Goal: Task Accomplishment & Management: Manage account settings

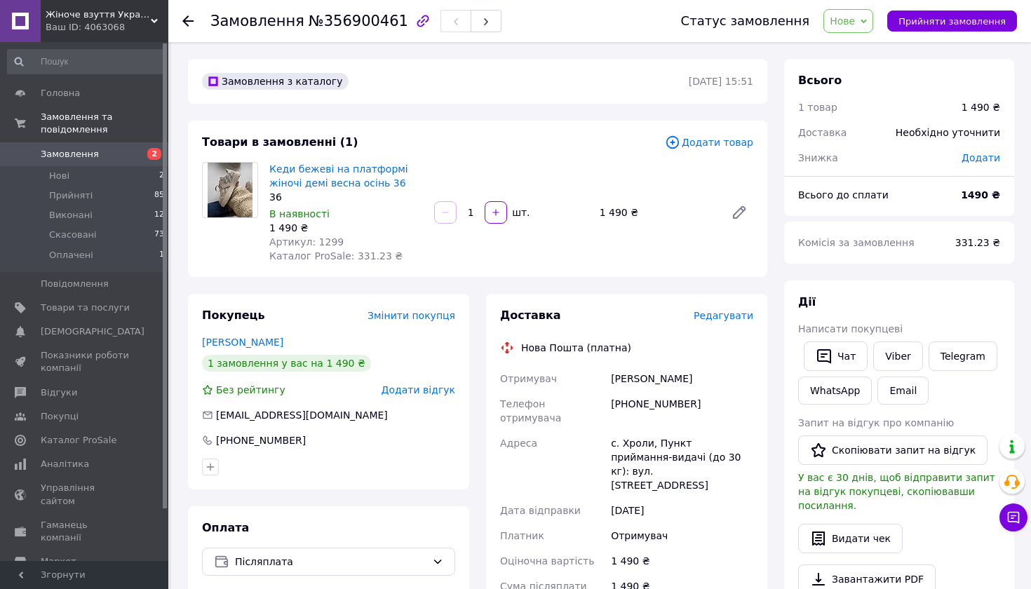
click at [287, 335] on div "Бондаренко Валерія" at bounding box center [328, 342] width 253 height 14
click at [287, 348] on div "Покупець Змінити покупця Бондаренко Валерія 1 замовлення у вас на 1 490 ₴ Без р…" at bounding box center [328, 392] width 281 height 196
click at [280, 342] on link "Бондаренко Валерія" at bounding box center [242, 342] width 81 height 11
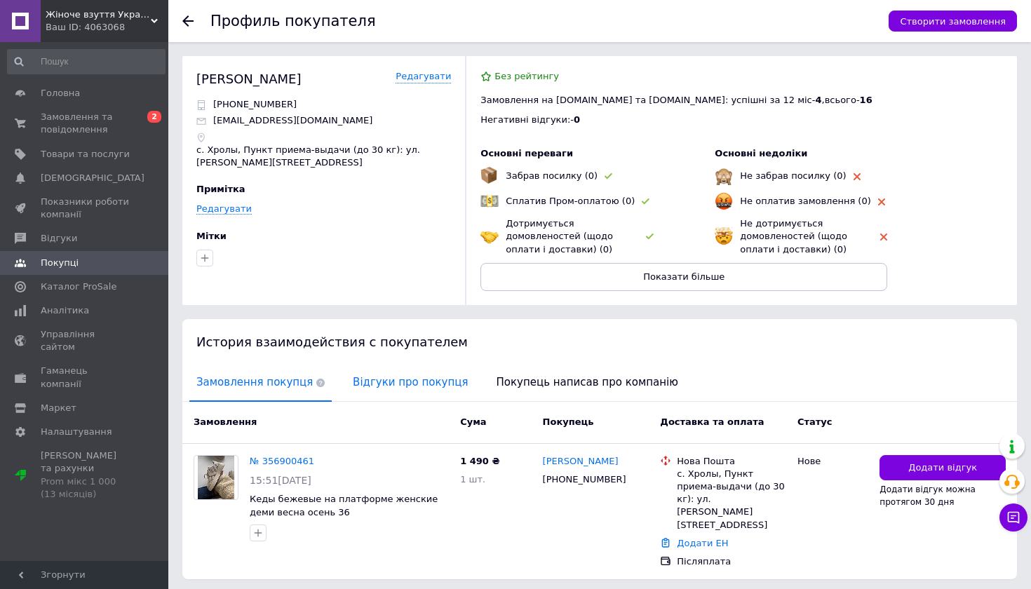
click at [388, 375] on span "Відгуки про покупця" at bounding box center [410, 383] width 129 height 36
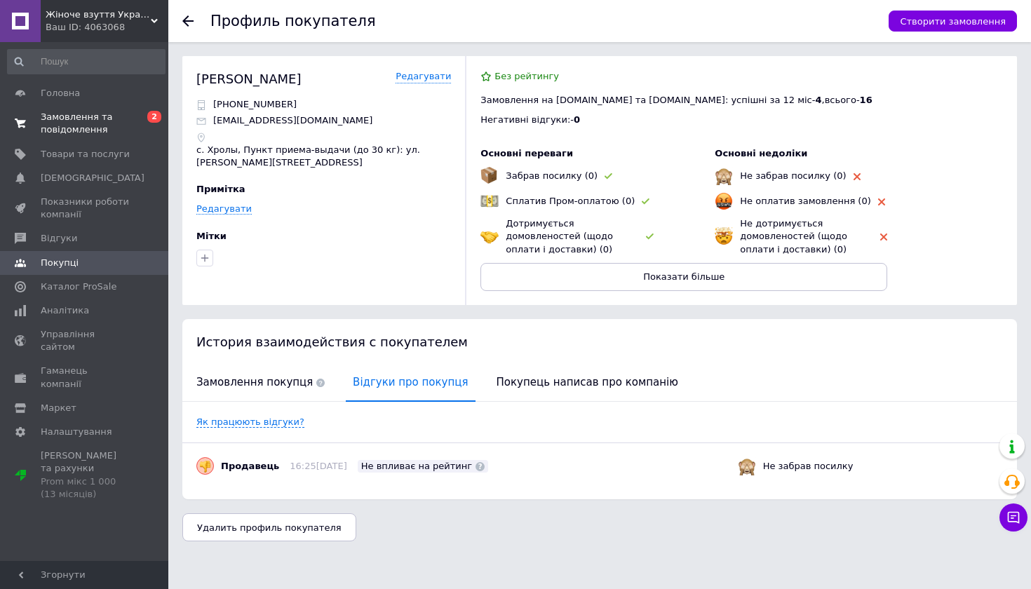
click at [86, 132] on span "Замовлення та повідомлення" at bounding box center [85, 123] width 89 height 25
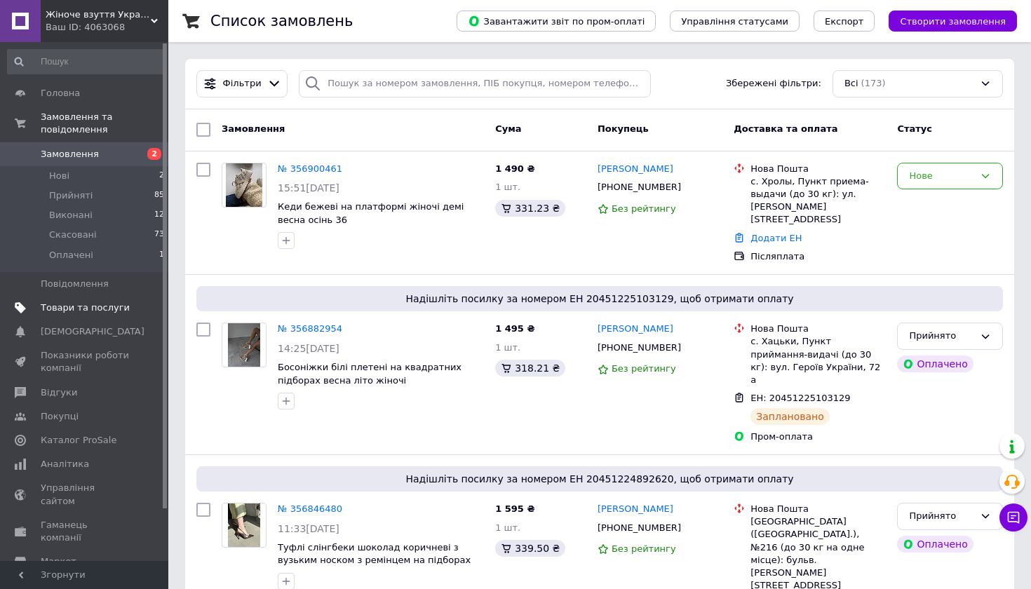
click at [98, 305] on span "Товари та послуги" at bounding box center [85, 308] width 89 height 13
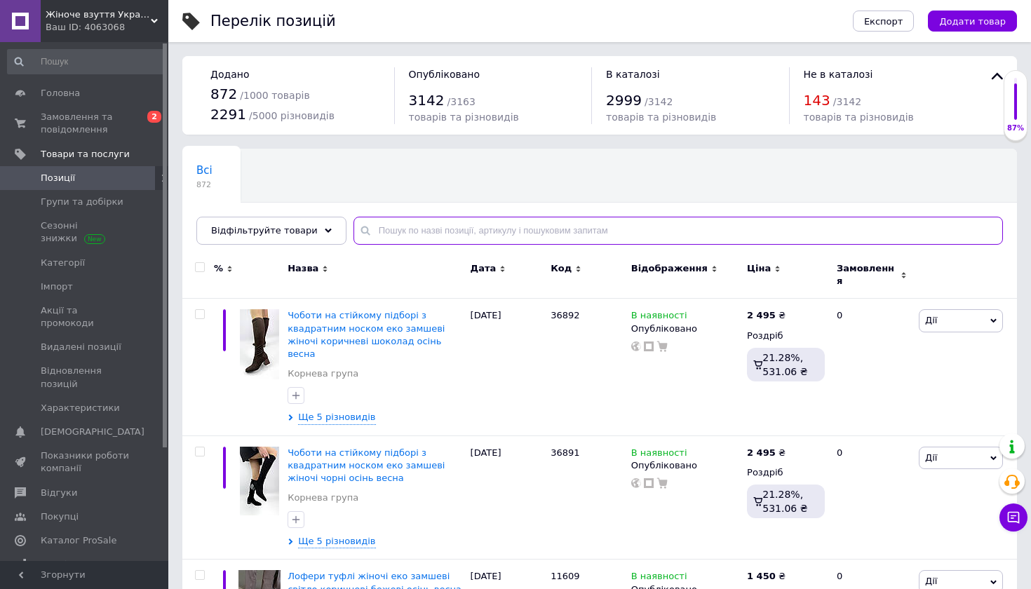
click at [399, 229] on input "text" at bounding box center [679, 231] width 650 height 28
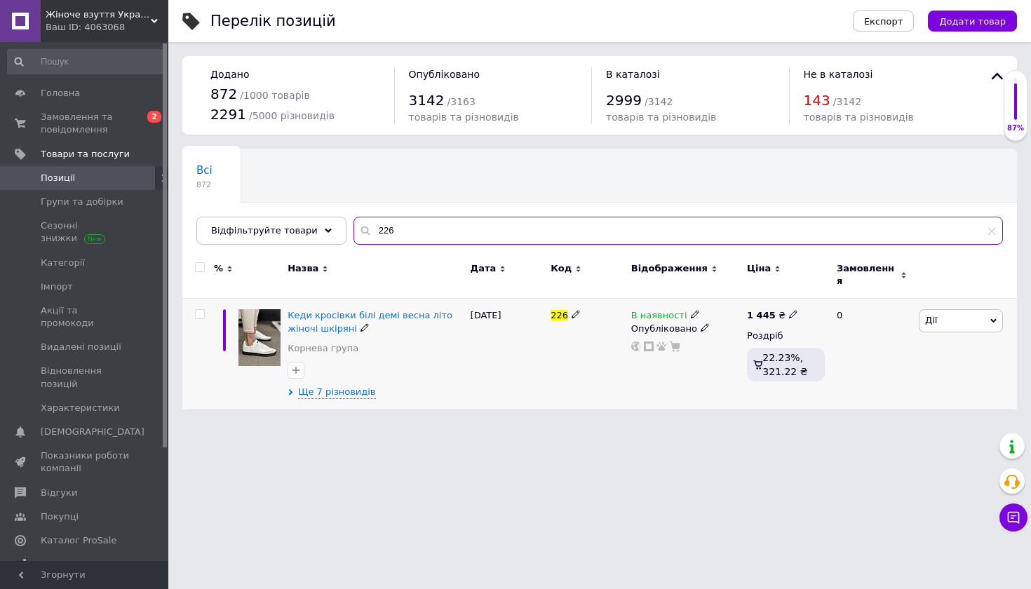
type input "226"
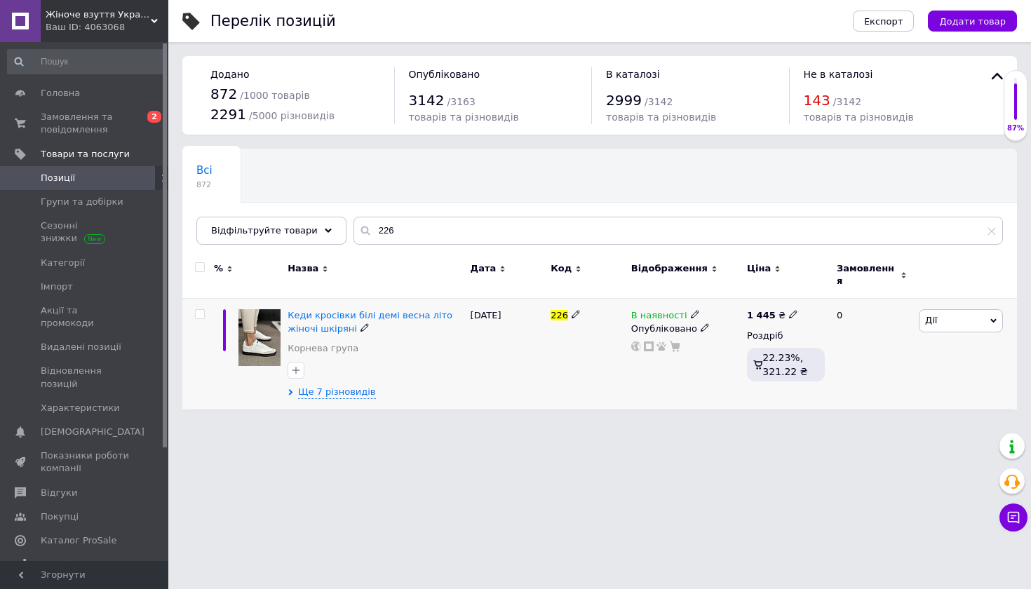
click at [953, 311] on span "Дії" at bounding box center [961, 320] width 84 height 22
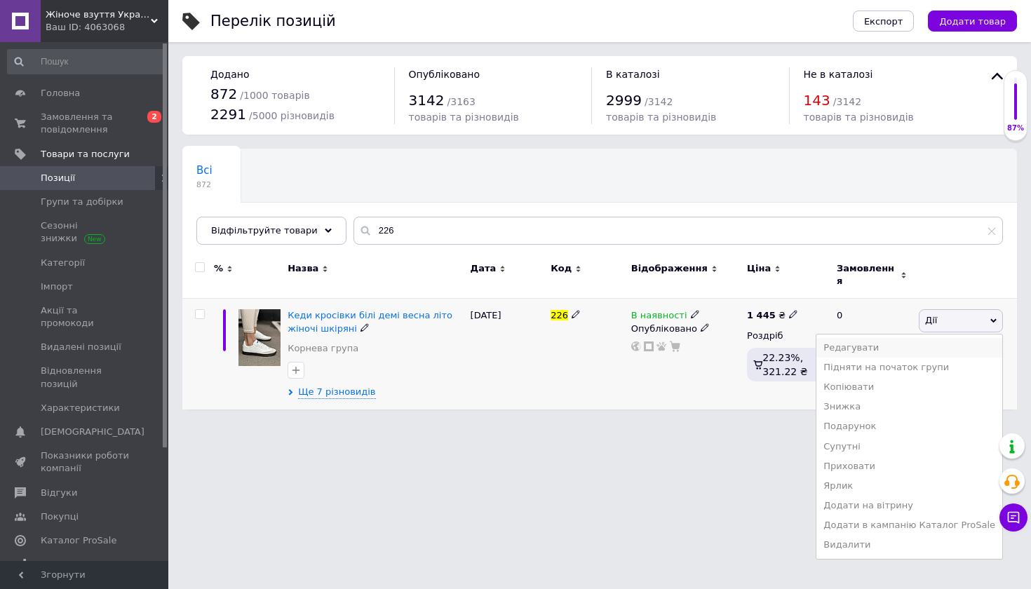
click at [942, 338] on li "Редагувати" at bounding box center [910, 348] width 186 height 20
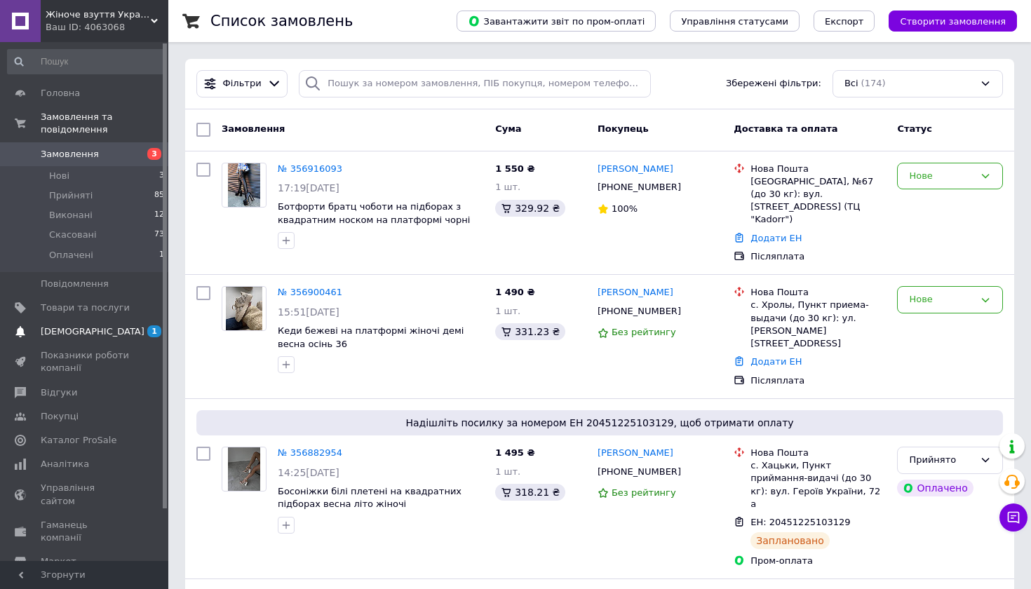
click at [103, 326] on span "[DEMOGRAPHIC_DATA]" at bounding box center [85, 332] width 89 height 13
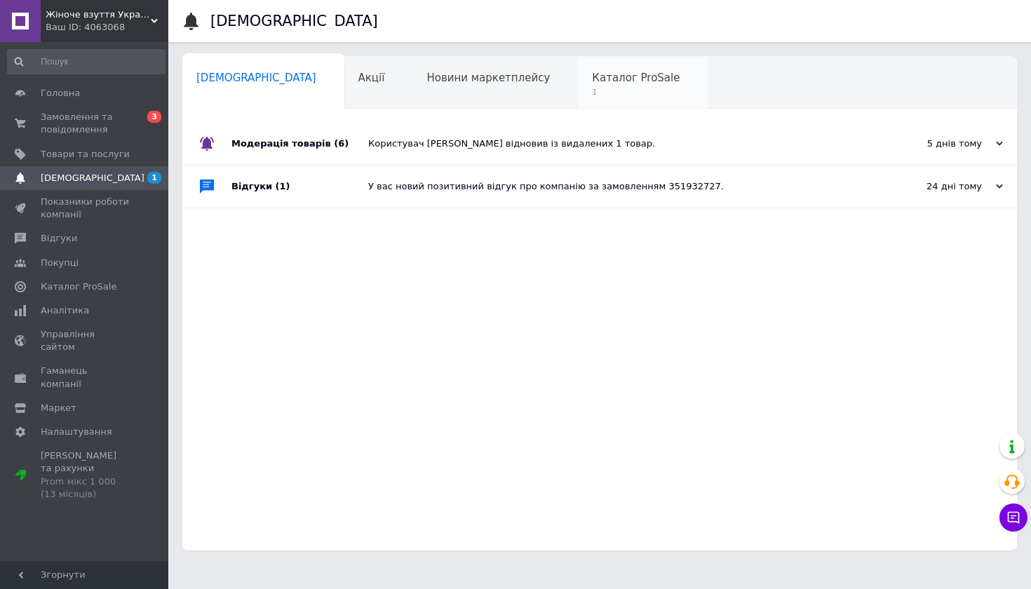
click at [592, 88] on span "1" at bounding box center [636, 92] width 88 height 11
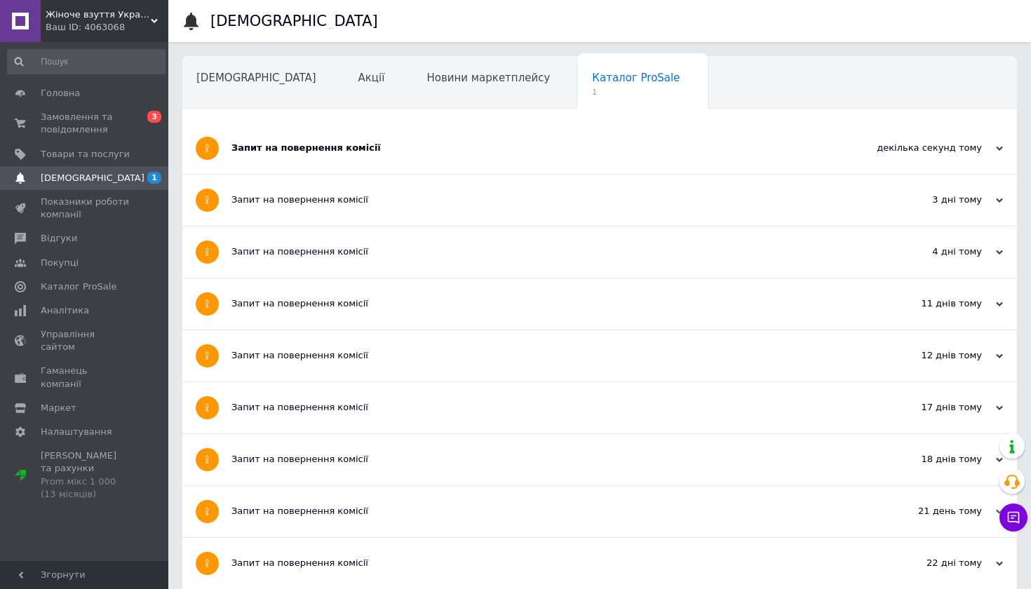
click at [544, 154] on div "Запит на повернення комісії" at bounding box center [547, 148] width 631 height 13
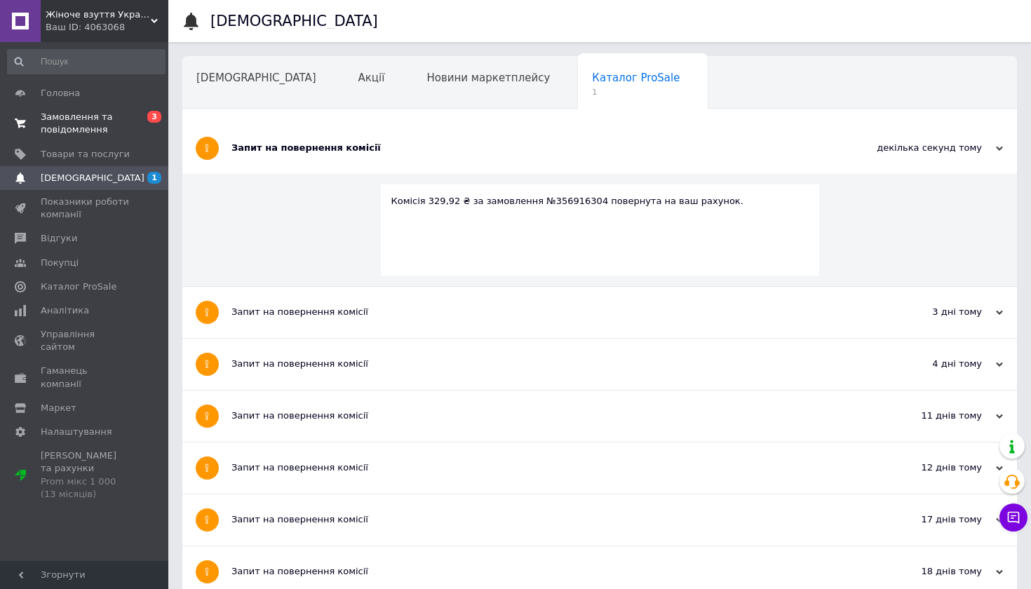
click at [108, 121] on span "Замовлення та повідомлення" at bounding box center [85, 123] width 89 height 25
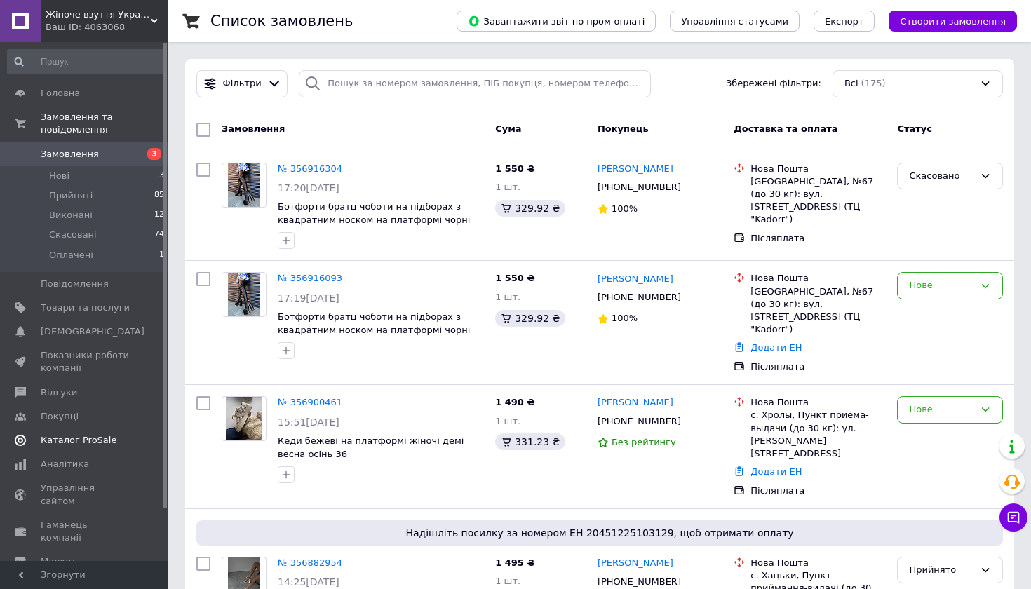
click at [86, 439] on span "Каталог ProSale" at bounding box center [79, 440] width 76 height 13
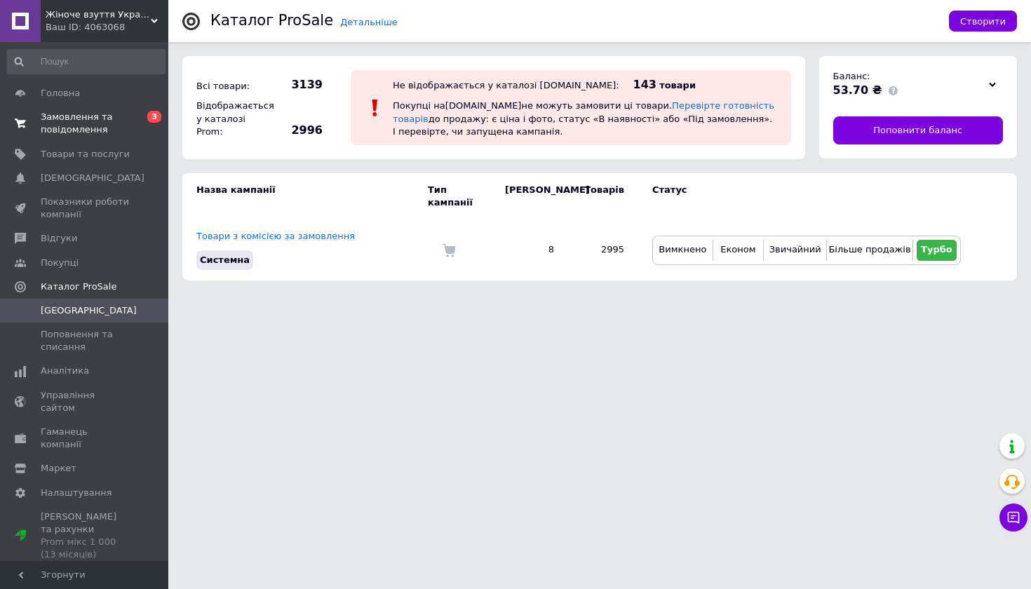
click at [80, 131] on span "Замовлення та повідомлення" at bounding box center [85, 123] width 89 height 25
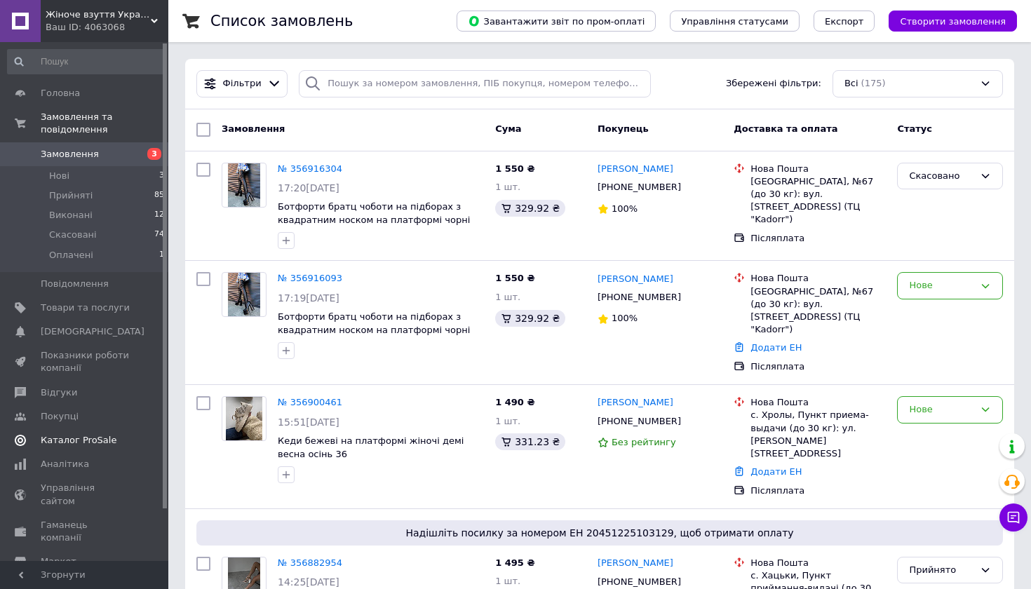
click at [95, 444] on span "Каталог ProSale" at bounding box center [79, 440] width 76 height 13
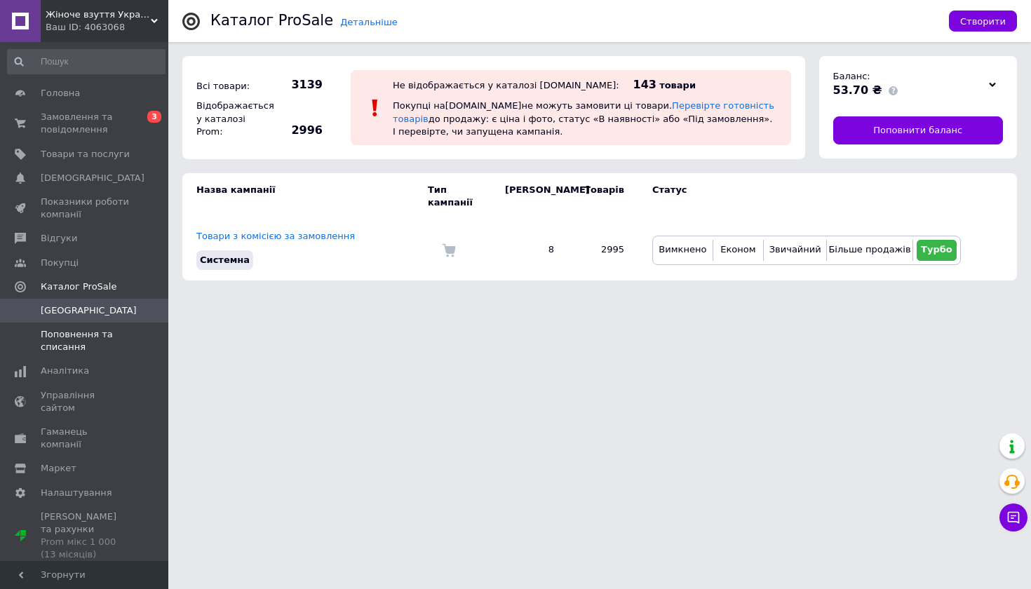
click at [72, 328] on span "Поповнення та списання" at bounding box center [85, 340] width 89 height 25
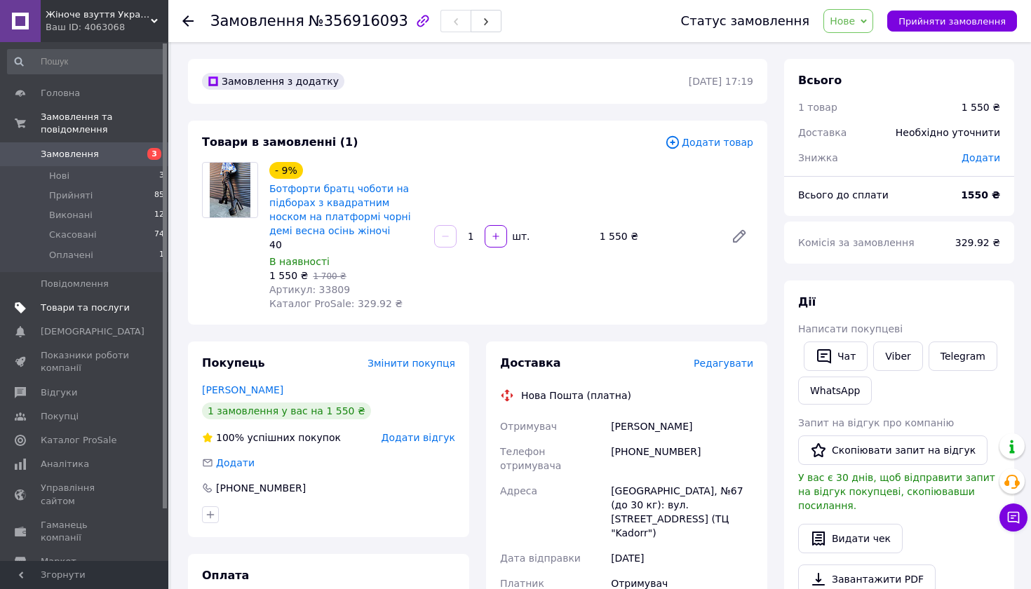
click at [102, 302] on span "Товари та послуги" at bounding box center [85, 308] width 89 height 13
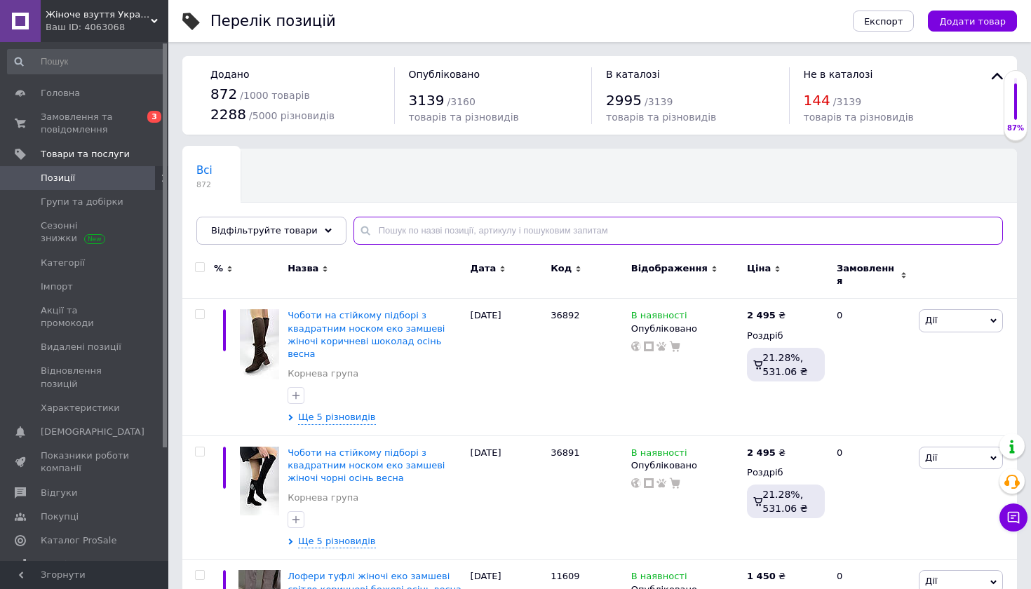
click at [424, 229] on input "text" at bounding box center [679, 231] width 650 height 28
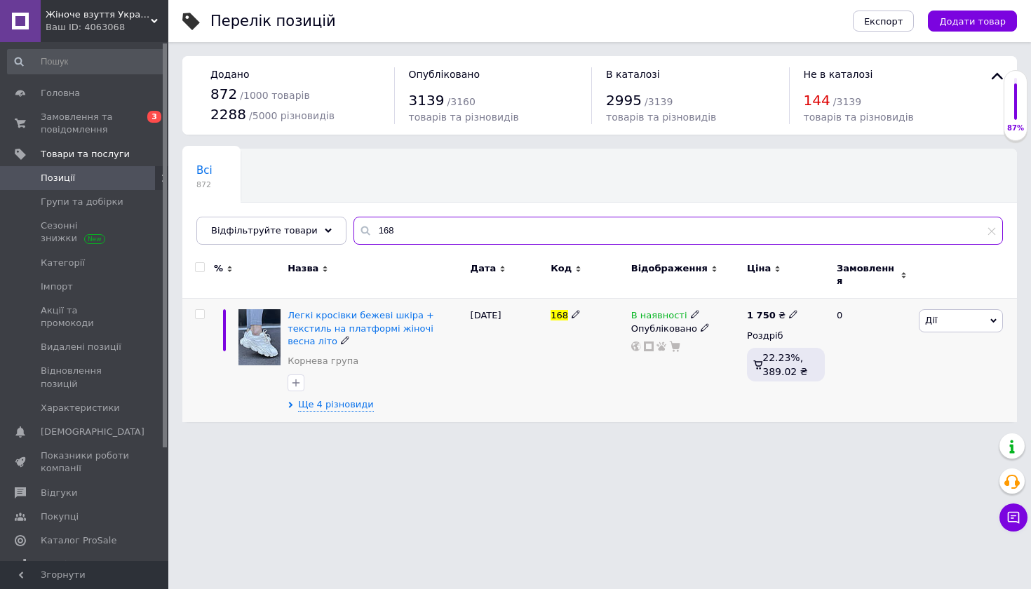
type input "168"
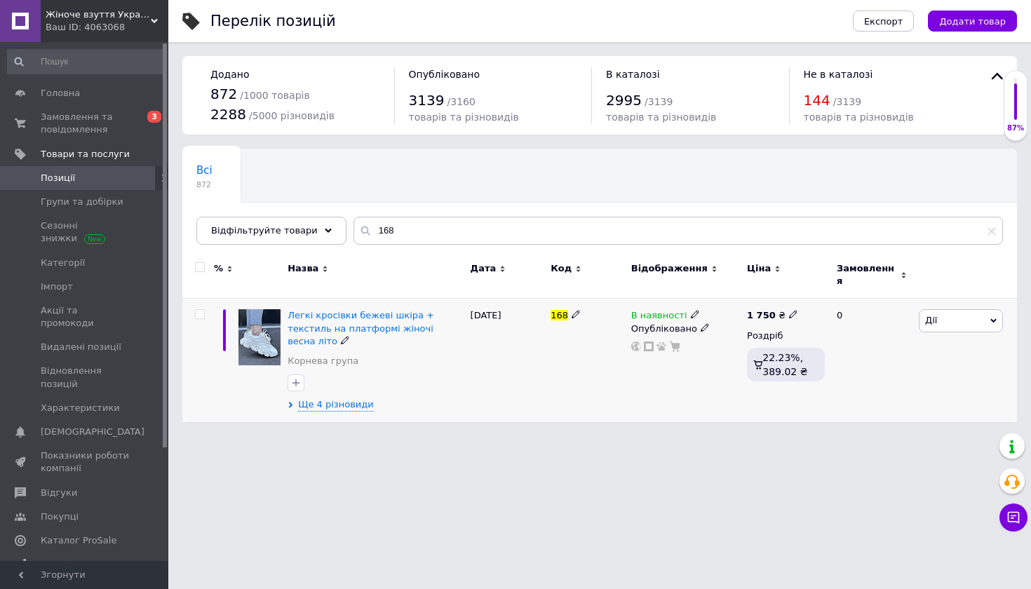
click at [938, 314] on span "Дії" at bounding box center [961, 320] width 84 height 22
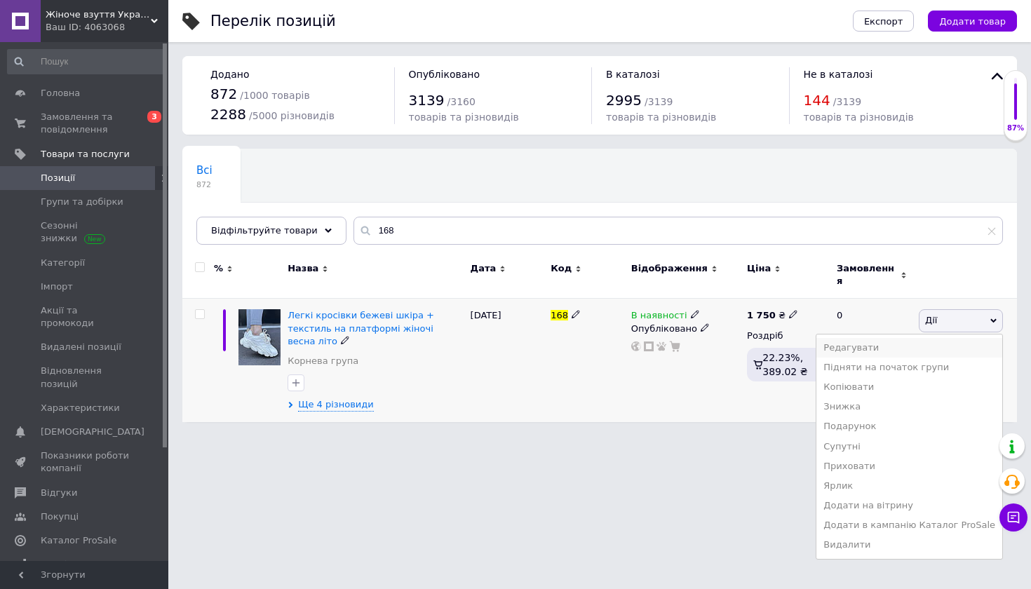
click at [933, 340] on li "Редагувати" at bounding box center [910, 348] width 186 height 20
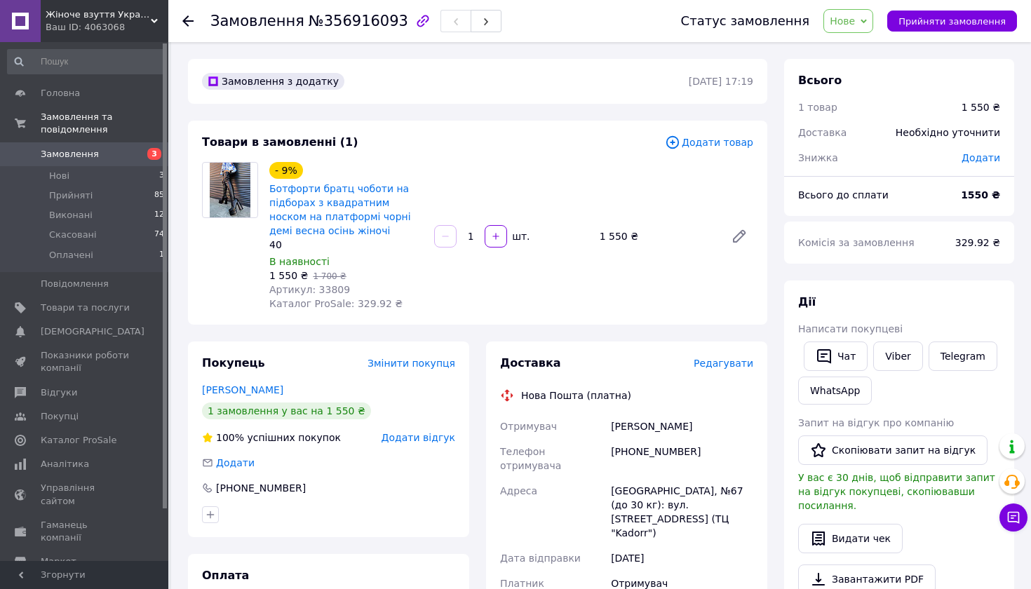
click at [864, 20] on span "Нове" at bounding box center [849, 21] width 50 height 24
click at [865, 46] on li "Прийнято" at bounding box center [856, 49] width 65 height 21
click at [569, 364] on div "Доставка" at bounding box center [597, 364] width 194 height 16
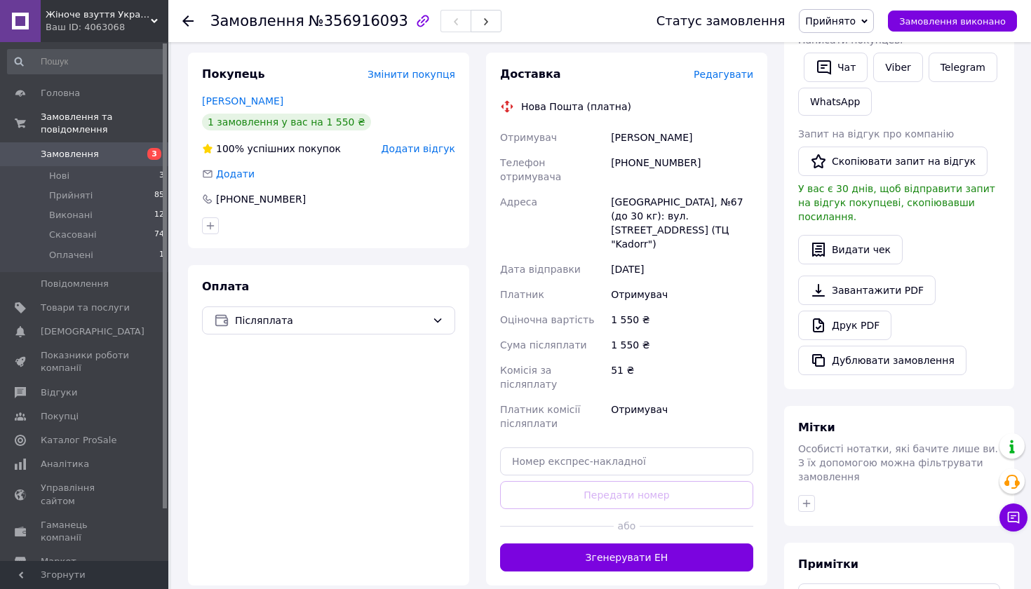
scroll to position [297, 0]
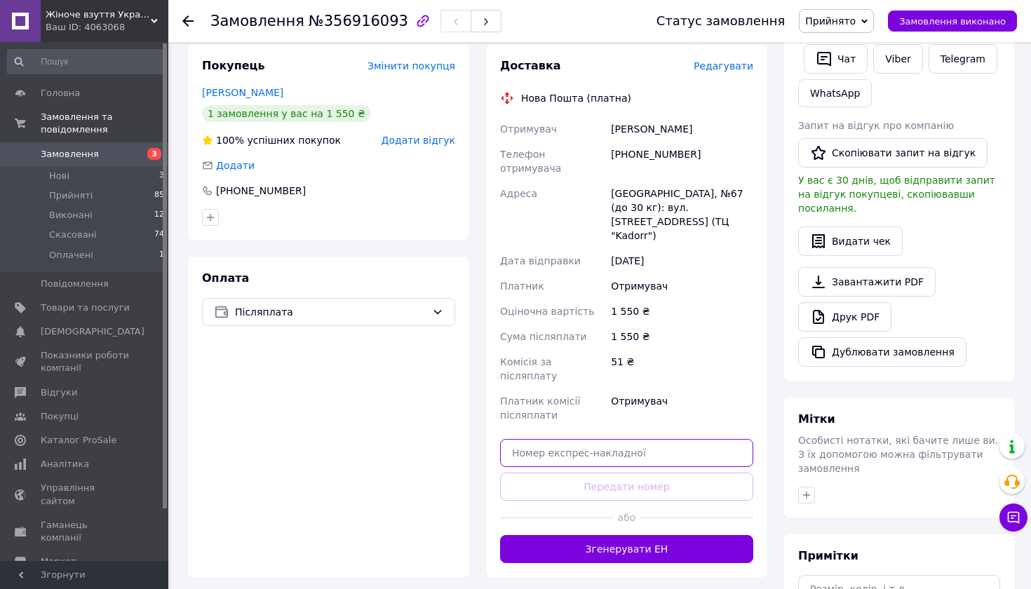
click at [645, 439] on input "text" at bounding box center [626, 453] width 253 height 28
paste input "20451225347626"
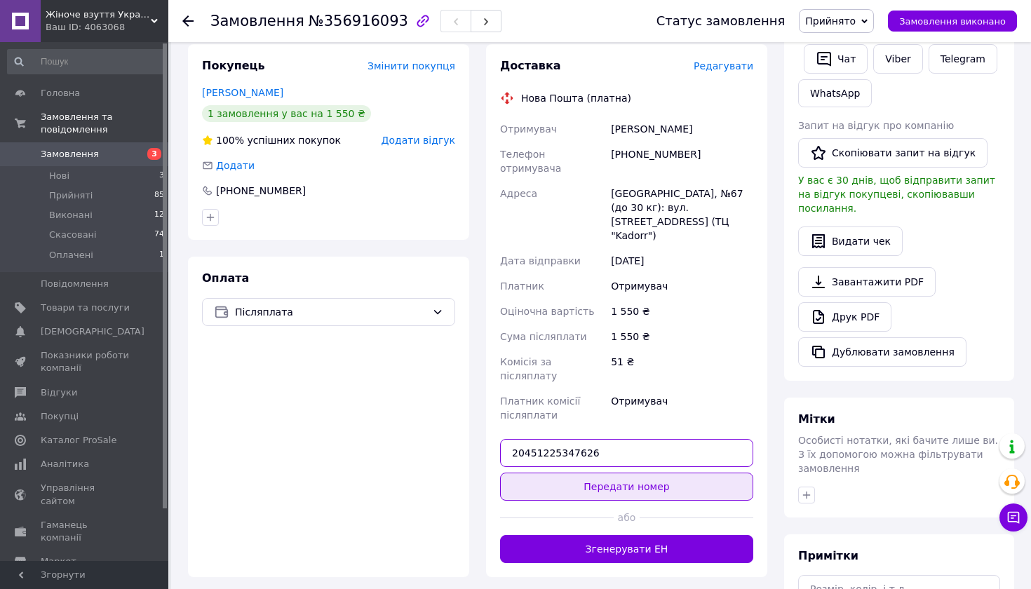
type input "20451225347626"
click at [664, 473] on button "Передати номер" at bounding box center [626, 487] width 253 height 28
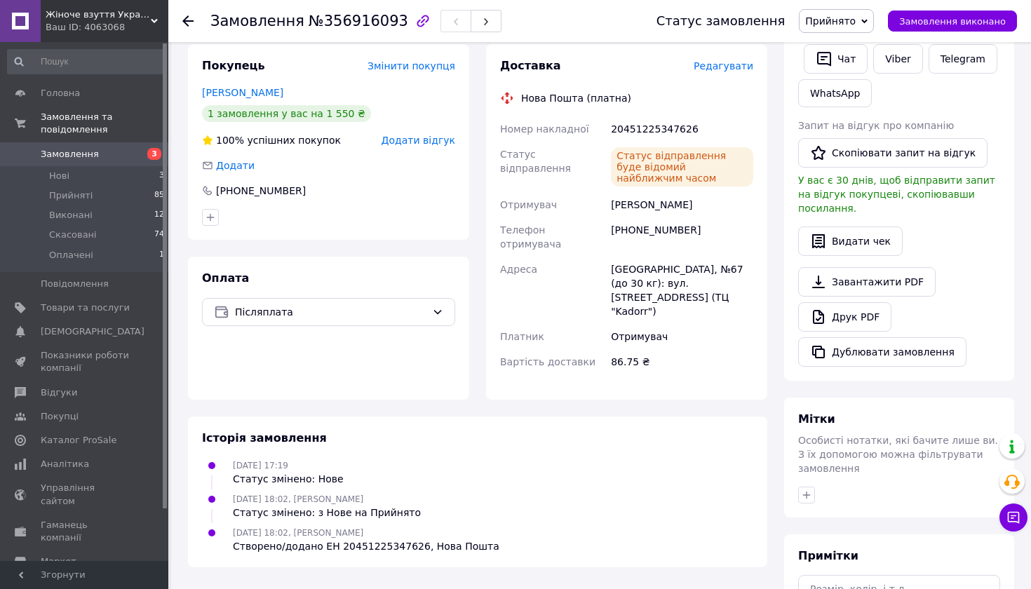
click at [186, 20] on use at bounding box center [187, 20] width 11 height 11
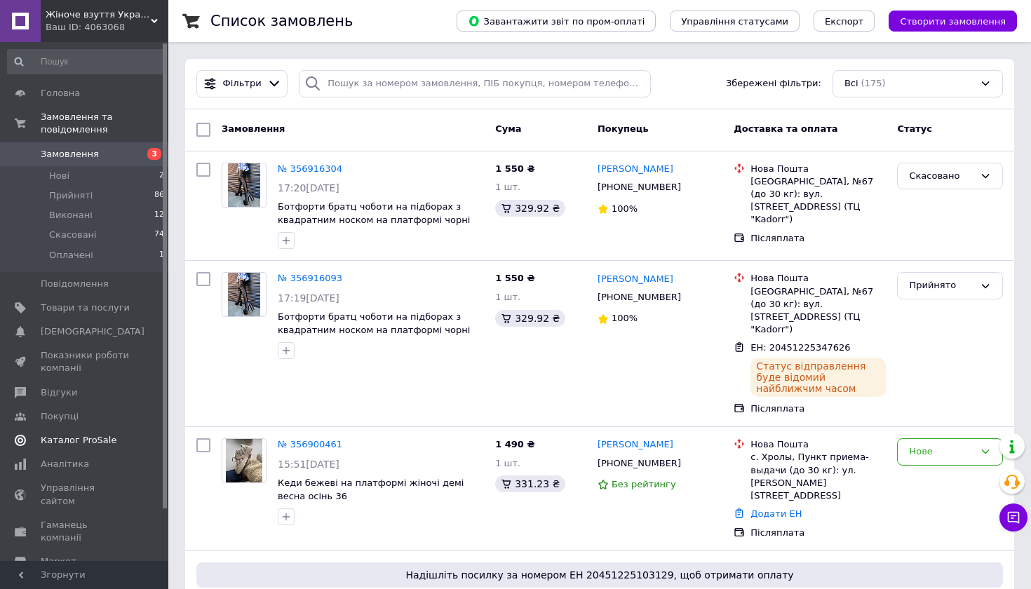
click at [80, 443] on span "Каталог ProSale" at bounding box center [79, 440] width 76 height 13
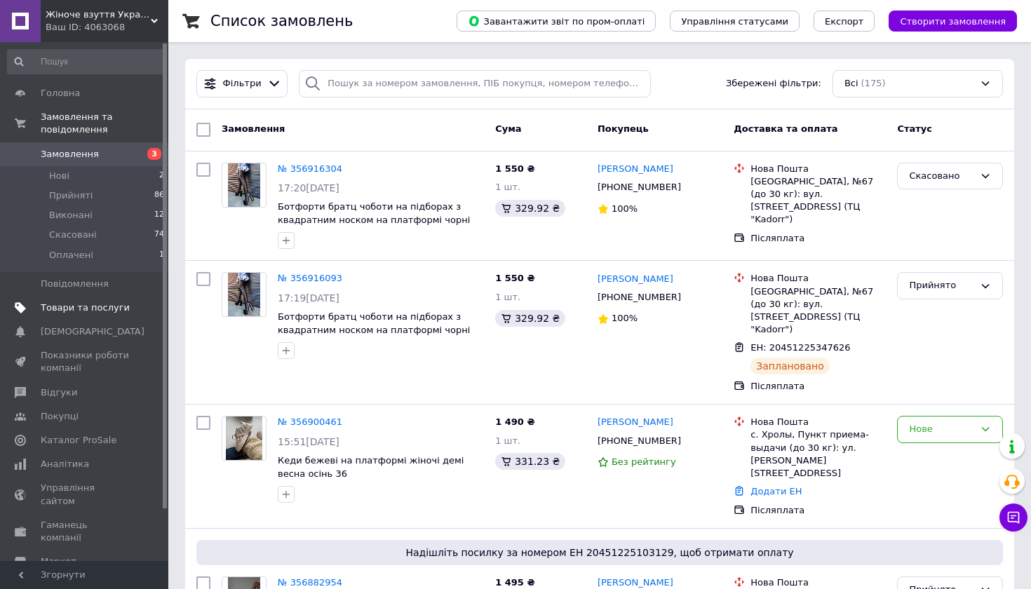
click at [107, 307] on span "Товари та послуги" at bounding box center [85, 308] width 89 height 13
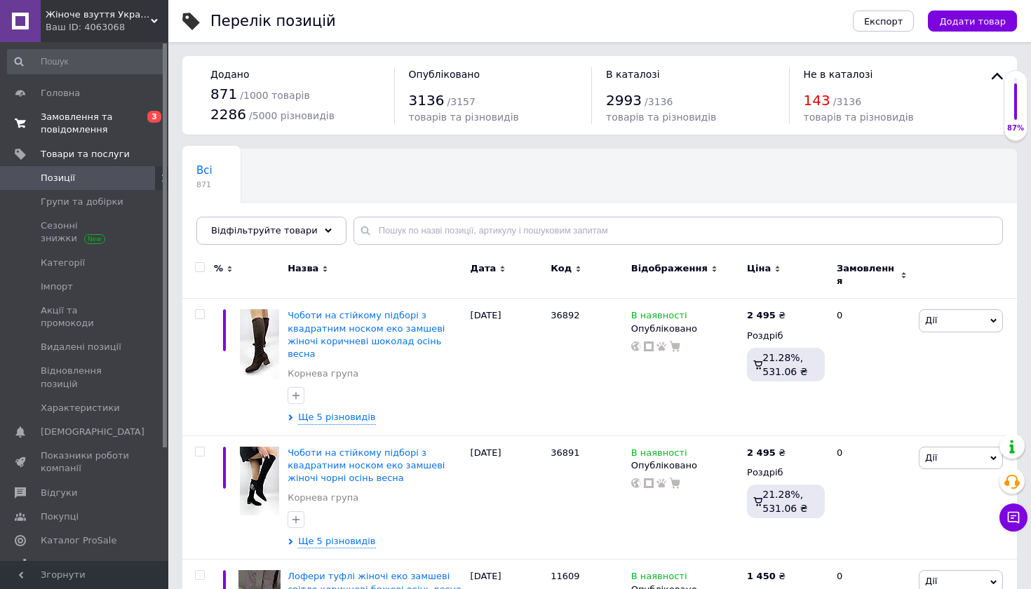
click at [95, 123] on span "Замовлення та повідомлення" at bounding box center [85, 123] width 89 height 25
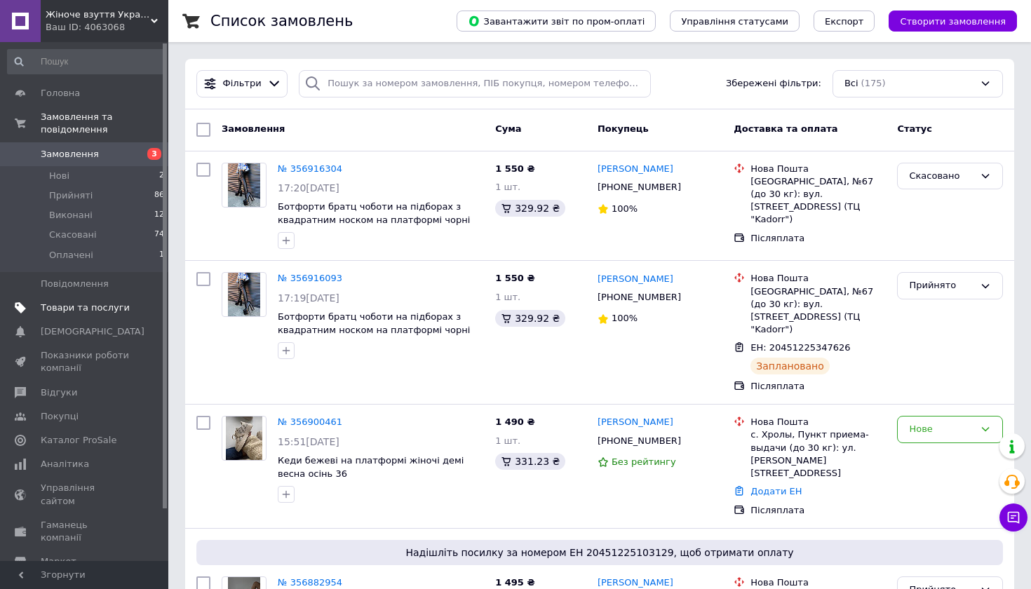
click at [97, 307] on span "Товари та послуги" at bounding box center [85, 308] width 89 height 13
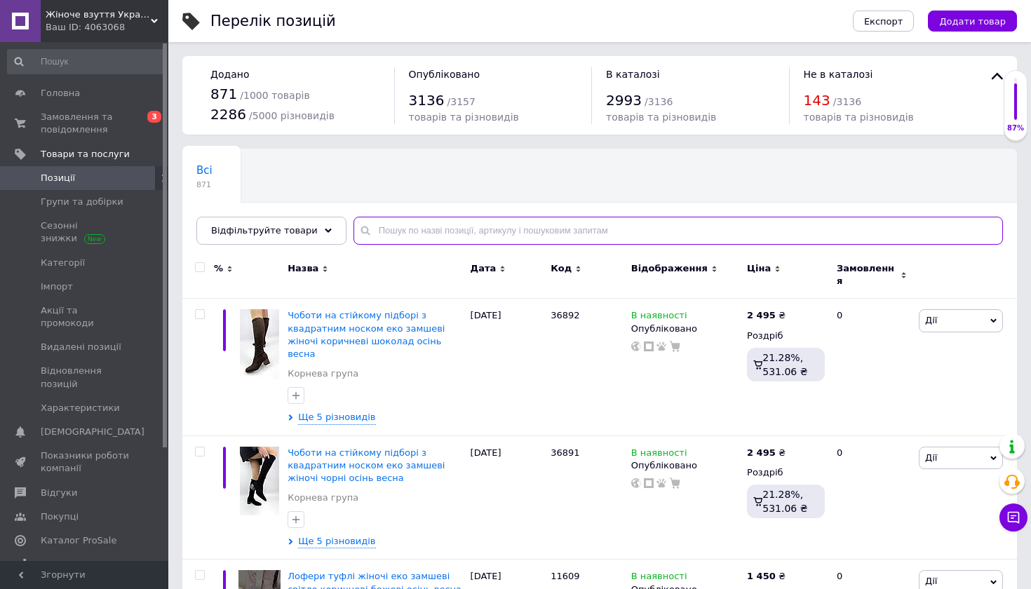
click at [445, 233] on input "text" at bounding box center [679, 231] width 650 height 28
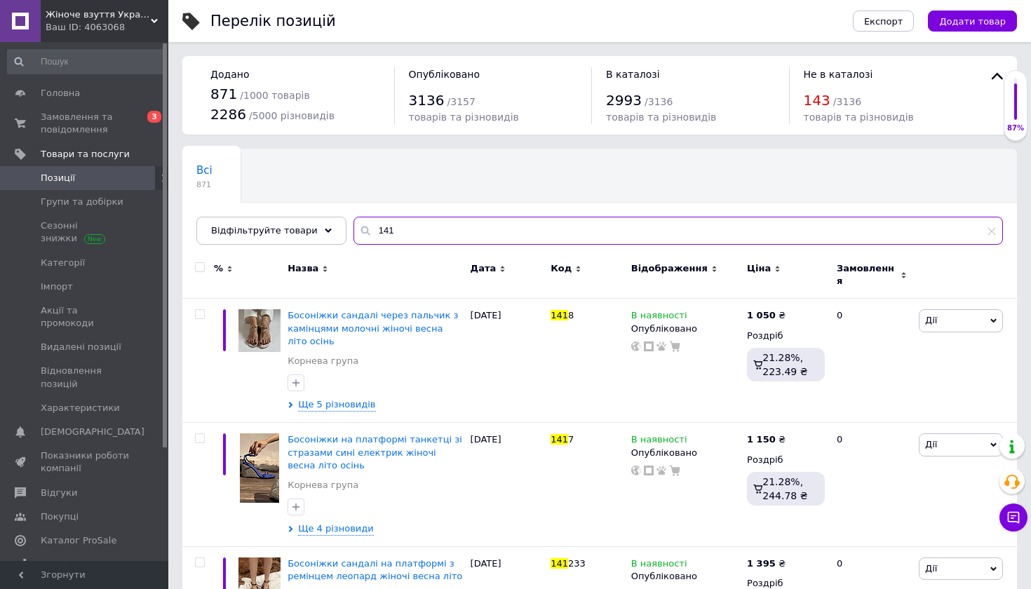
type input "141"
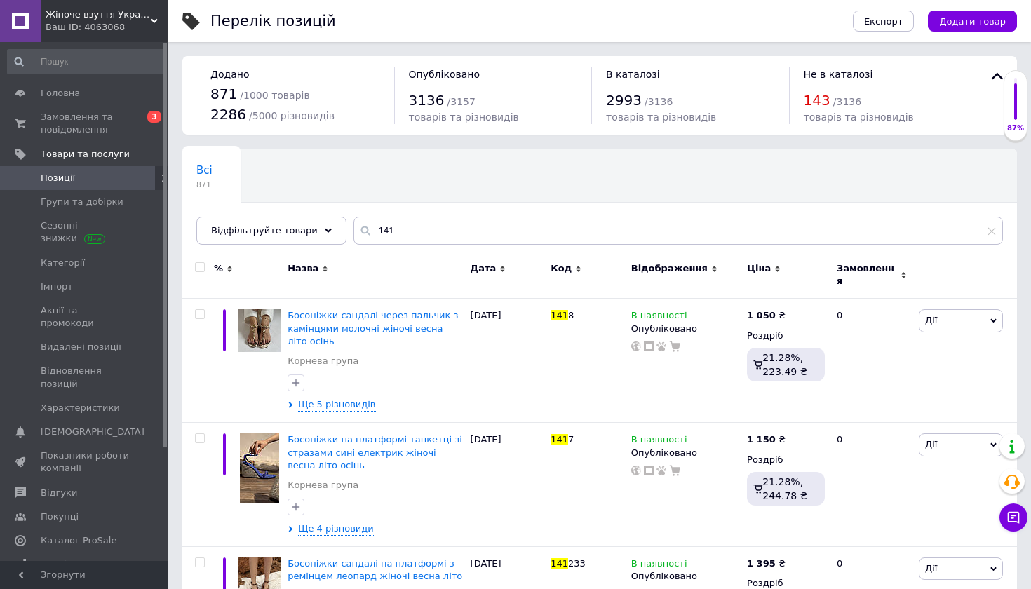
click at [689, 194] on div "Всі 871 Ok Відфільтровано... Зберегти" at bounding box center [599, 204] width 835 height 116
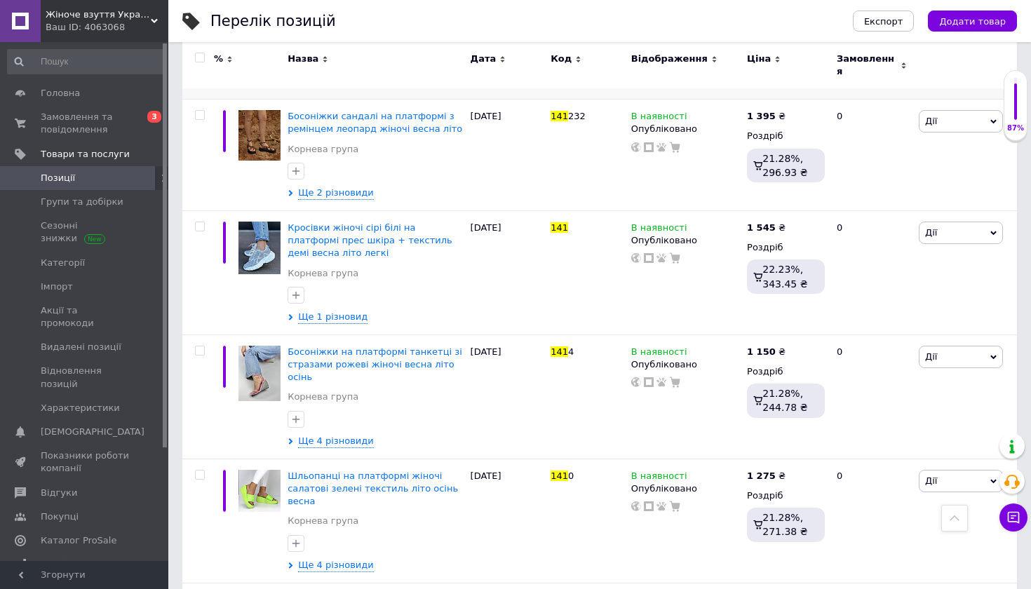
scroll to position [580, 0]
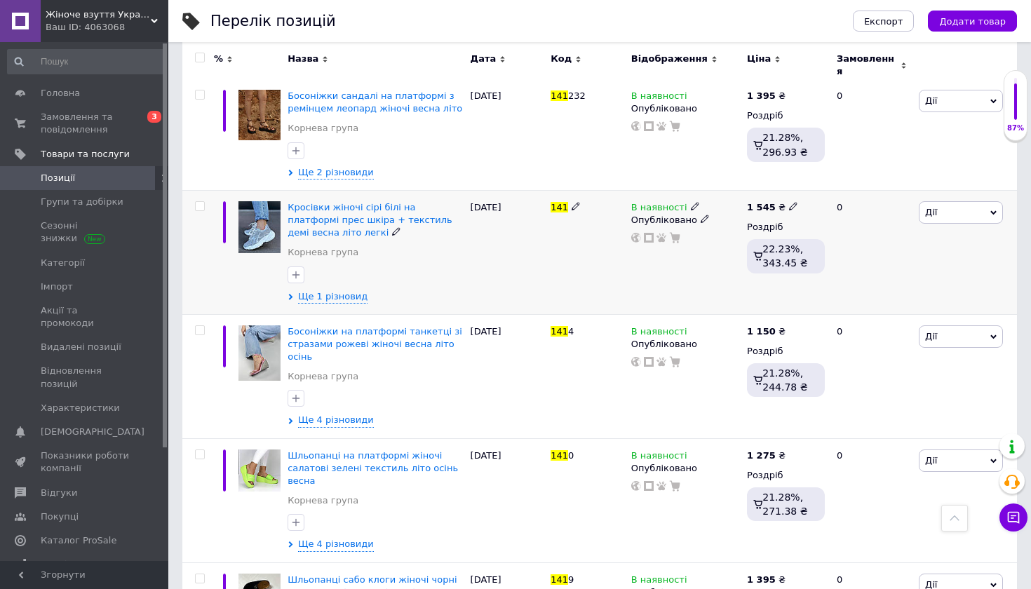
click at [959, 202] on span "Дії" at bounding box center [961, 212] width 84 height 22
click at [959, 229] on li "Редагувати" at bounding box center [910, 239] width 186 height 20
